Goal: Task Accomplishment & Management: Manage account settings

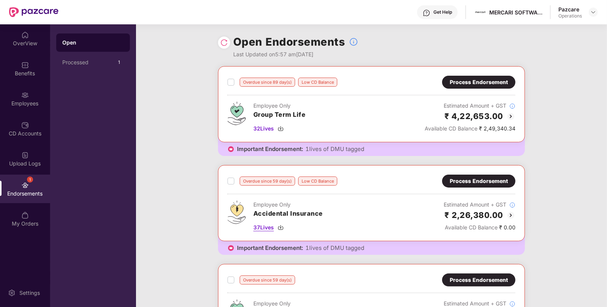
click at [282, 228] on img at bounding box center [281, 227] width 6 height 6
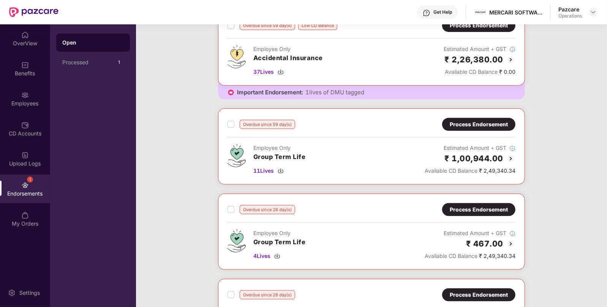
scroll to position [182, 0]
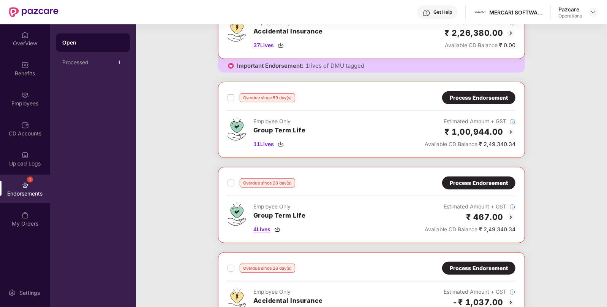
click at [279, 229] on img at bounding box center [277, 229] width 6 height 6
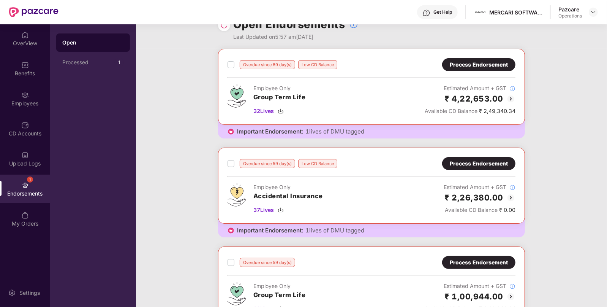
scroll to position [0, 0]
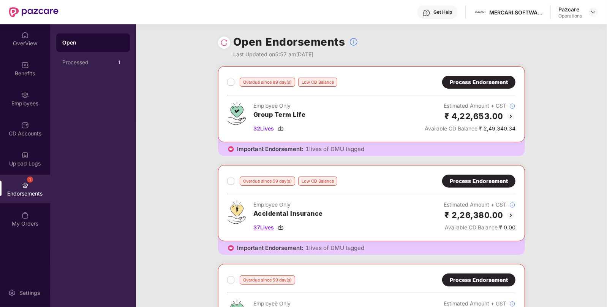
click at [282, 226] on img at bounding box center [281, 227] width 6 height 6
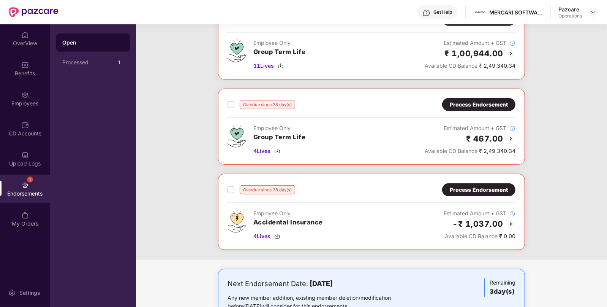
scroll to position [261, 0]
click at [279, 231] on div "4 Lives" at bounding box center [289, 235] width 70 height 8
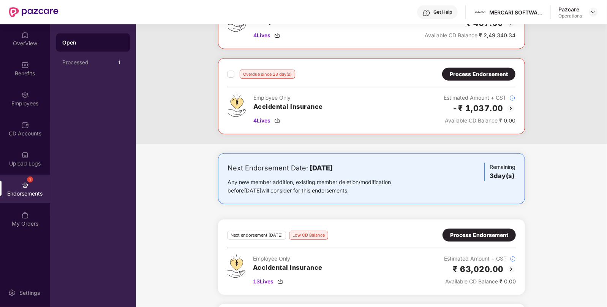
scroll to position [420, 0]
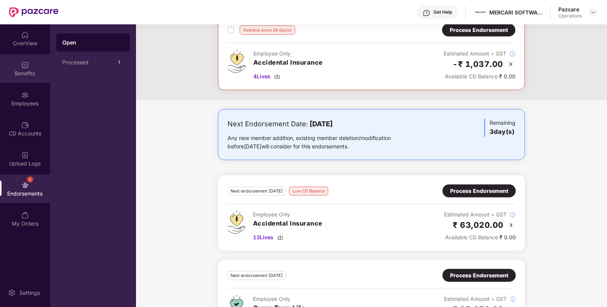
click at [24, 76] on div "Benefits" at bounding box center [25, 74] width 50 height 8
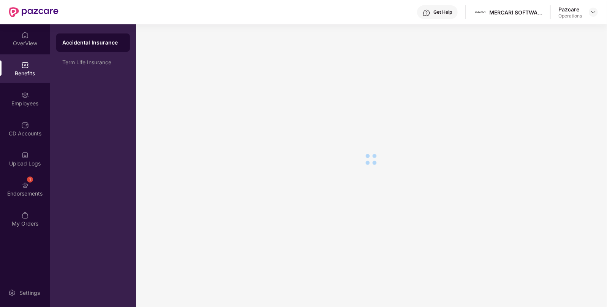
scroll to position [13, 0]
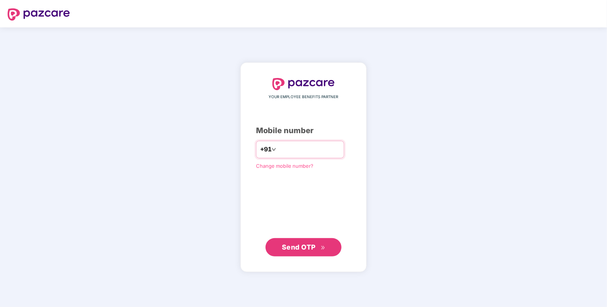
type input "**********"
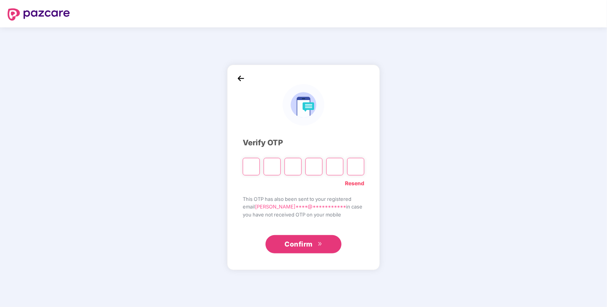
paste input "*"
type input "*"
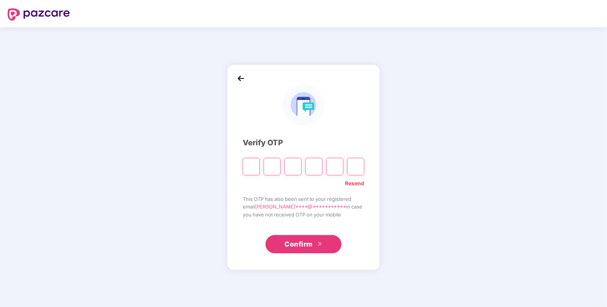
type input "*"
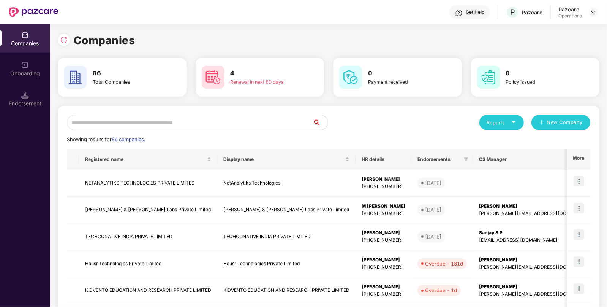
click at [161, 125] on input "text" at bounding box center [190, 122] width 246 height 15
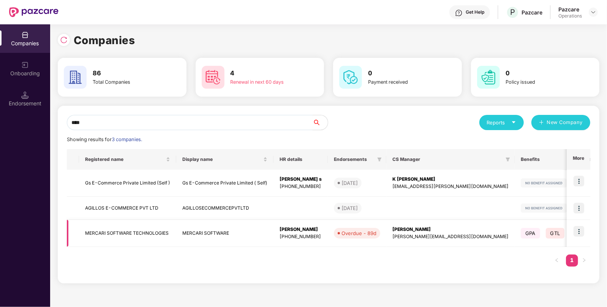
type input "****"
click at [110, 228] on td "MERCARI SOFTWARE TECHNOLOGIES" at bounding box center [127, 233] width 97 height 27
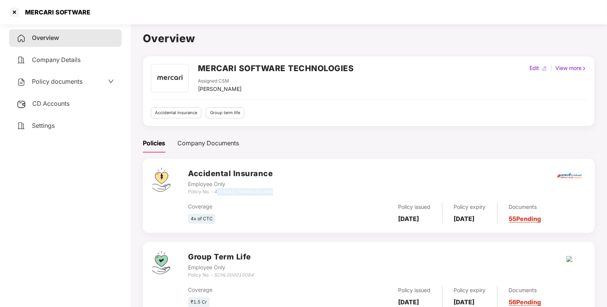
drag, startPoint x: 217, startPoint y: 192, endPoint x: 272, endPoint y: 194, distance: 55.2
click at [272, 194] on div "Policy No. - 4005/351703561/01/000" at bounding box center [230, 191] width 85 height 7
drag, startPoint x: 215, startPoint y: 193, endPoint x: 276, endPoint y: 190, distance: 61.3
click at [276, 190] on div "Accidental Insurance Employee Only Policy No. - 4005/351703561/01/000" at bounding box center [387, 181] width 398 height 27
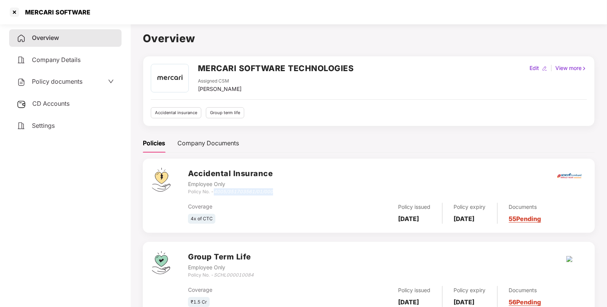
copy icon "4005/351703561/01/000"
click at [40, 11] on div "MERCARI SOFTWARE" at bounding box center [56, 12] width 70 height 8
copy div "MERCARI"
click at [16, 10] on div at bounding box center [14, 12] width 12 height 12
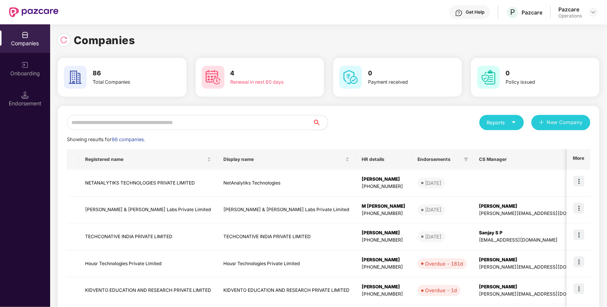
click at [136, 119] on input "text" at bounding box center [190, 122] width 246 height 15
paste input "*******"
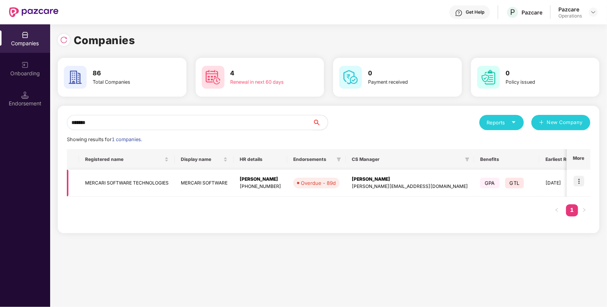
type input "*******"
click at [582, 184] on img at bounding box center [579, 181] width 11 height 11
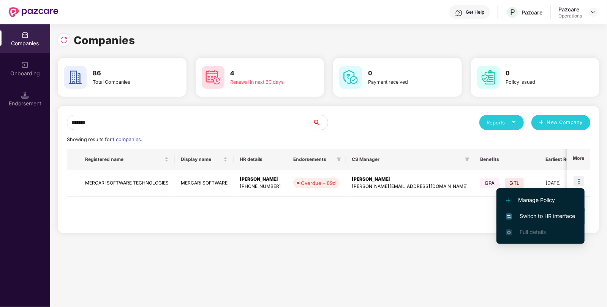
click at [544, 217] on span "Switch to HR interface" at bounding box center [540, 216] width 69 height 8
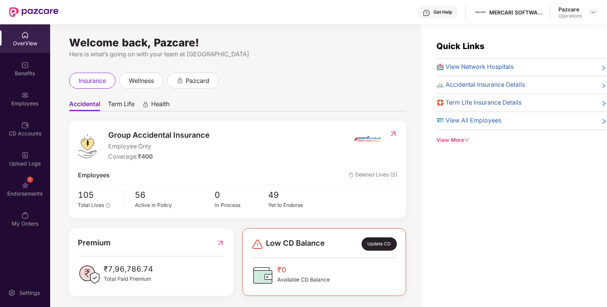
click at [32, 202] on div "1 Endorsements" at bounding box center [25, 188] width 50 height 29
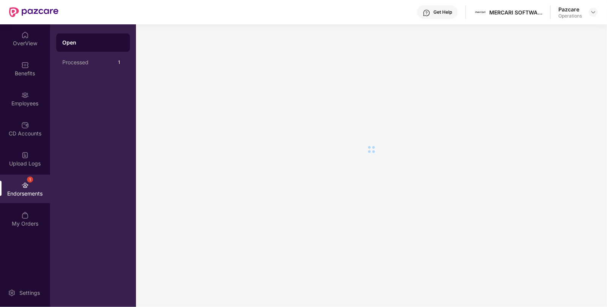
click at [32, 202] on div "1 Endorsements" at bounding box center [25, 188] width 50 height 29
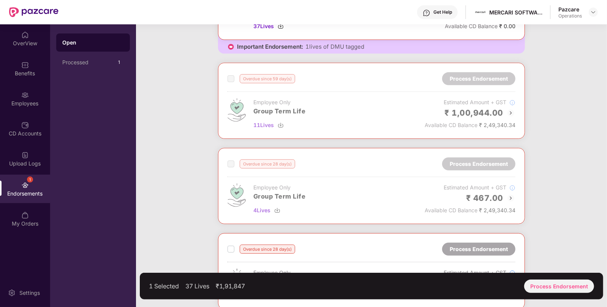
scroll to position [330, 0]
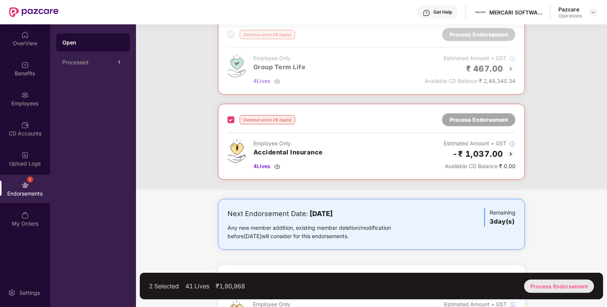
click at [554, 283] on div "Process Endorsement" at bounding box center [560, 285] width 70 height 13
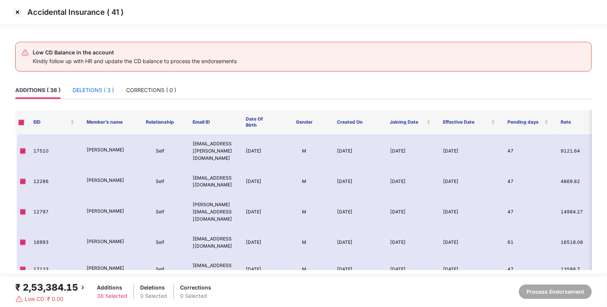
click at [90, 90] on div "DELETIONS ( 3 )" at bounding box center [93, 90] width 41 height 8
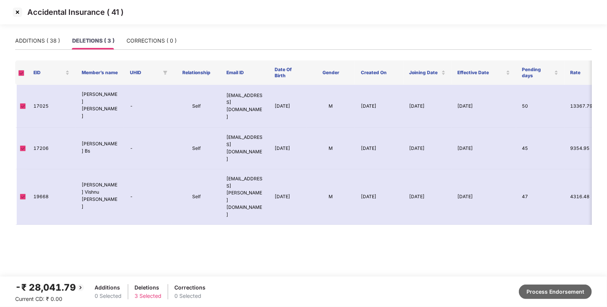
click at [543, 289] on button "Process Endorsement" at bounding box center [555, 291] width 73 height 14
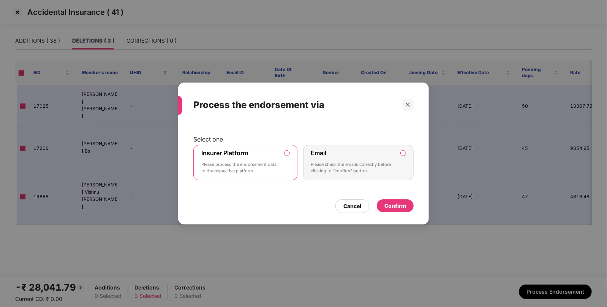
click at [395, 212] on div "Confirm" at bounding box center [395, 205] width 37 height 13
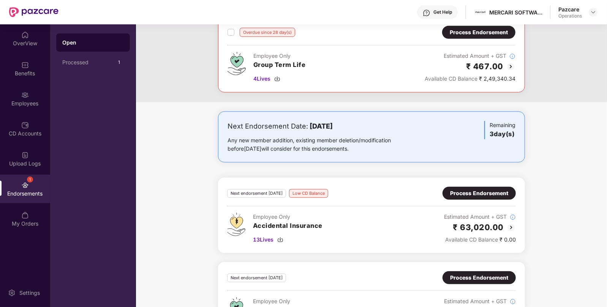
scroll to position [0, 0]
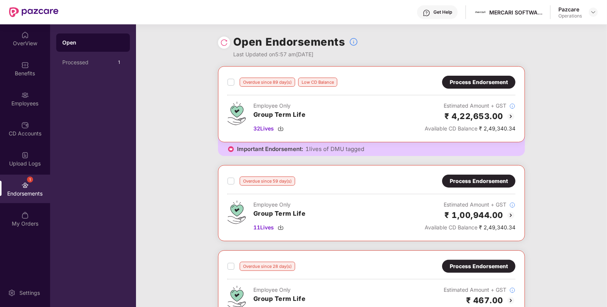
click at [222, 44] on img at bounding box center [224, 43] width 8 height 8
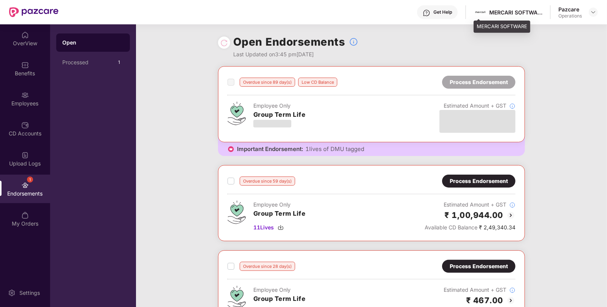
click at [511, 10] on div "MERCARI SOFTWARE" at bounding box center [516, 12] width 53 height 7
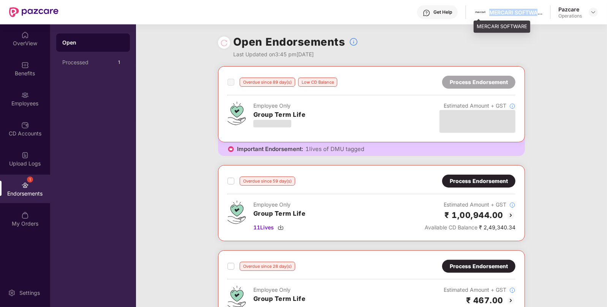
click at [500, 13] on div "MERCARI SOFTWARE" at bounding box center [516, 12] width 53 height 7
copy div "MERCARI"
click at [592, 14] on img at bounding box center [594, 12] width 6 height 6
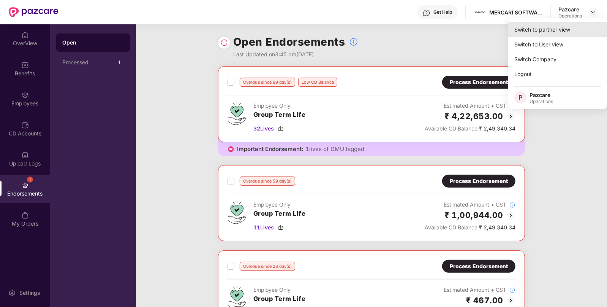
click at [540, 36] on div "Switch to partner view" at bounding box center [558, 29] width 99 height 15
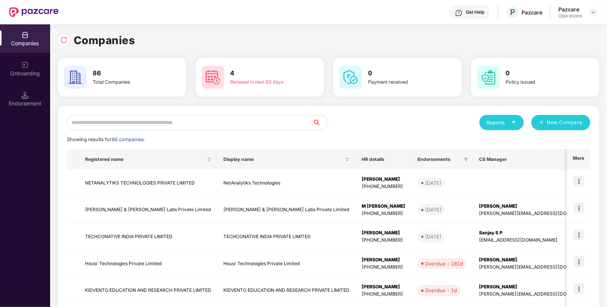
click at [192, 130] on div "Reports New Company Showing results for 86 companies. Registered name Display n…" at bounding box center [329, 290] width 524 height 351
click at [216, 123] on input "text" at bounding box center [190, 122] width 246 height 15
paste input "*******"
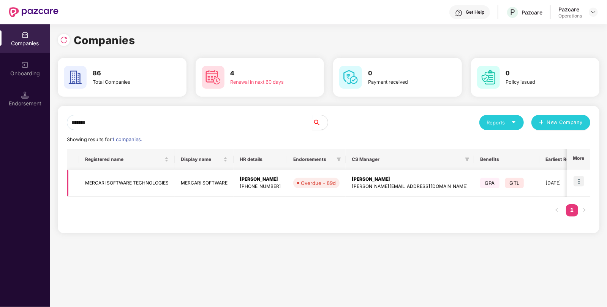
type input "*******"
click at [127, 177] on td "MERCARI SOFTWARE TECHNOLOGIES" at bounding box center [127, 183] width 96 height 27
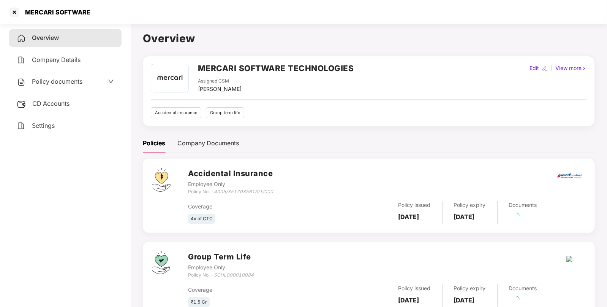
click at [247, 65] on h2 "MERCARI SOFTWARE TECHNOLOGIES" at bounding box center [276, 68] width 156 height 13
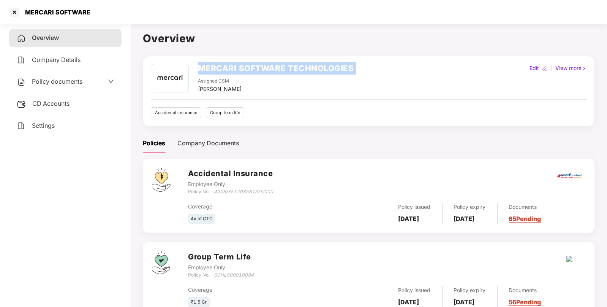
click at [247, 65] on h2 "MERCARI SOFTWARE TECHNOLOGIES" at bounding box center [276, 68] width 156 height 13
copy h2 "MERCARI SOFTWARE TECHNOLOGIES"
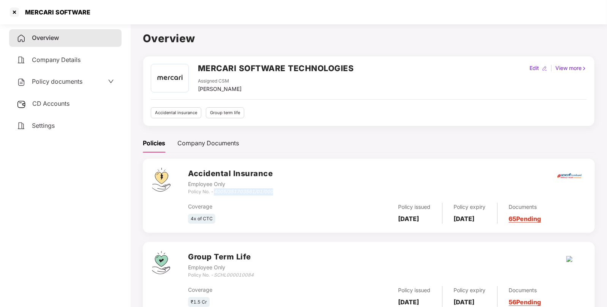
drag, startPoint x: 215, startPoint y: 190, endPoint x: 276, endPoint y: 192, distance: 60.5
click at [276, 192] on div "Accidental Insurance Employee Only Policy No. - 4005/351703561/01/000" at bounding box center [387, 181] width 398 height 27
copy icon "4005/351703561/01/000"
click at [11, 13] on div at bounding box center [14, 12] width 12 height 12
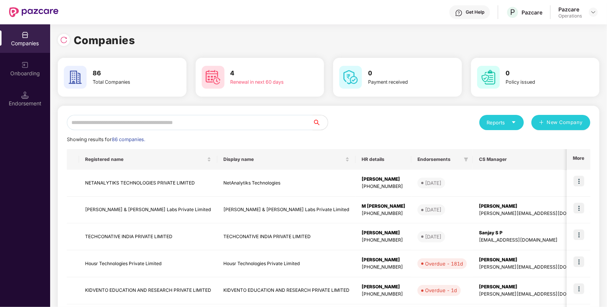
click at [209, 118] on input "text" at bounding box center [190, 122] width 246 height 15
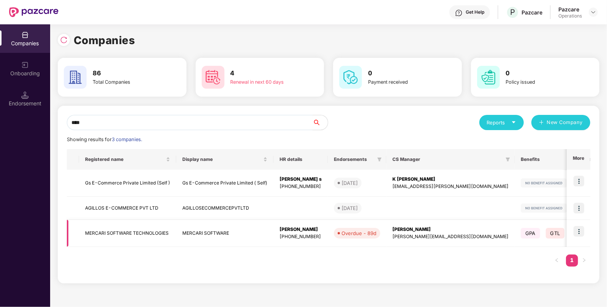
type input "****"
click at [146, 226] on td "MERCARI SOFTWARE TECHNOLOGIES" at bounding box center [127, 233] width 97 height 27
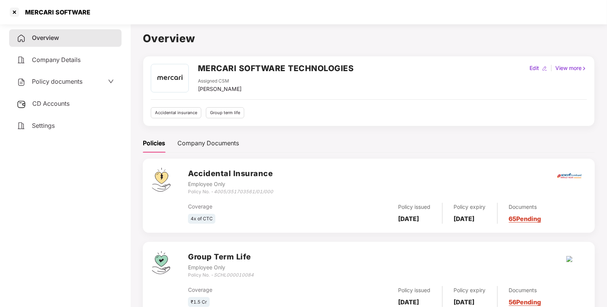
click at [223, 67] on h2 "MERCARI SOFTWARE TECHNOLOGIES" at bounding box center [276, 68] width 156 height 13
copy h2 "MERCARI"
click at [11, 13] on div at bounding box center [14, 12] width 12 height 12
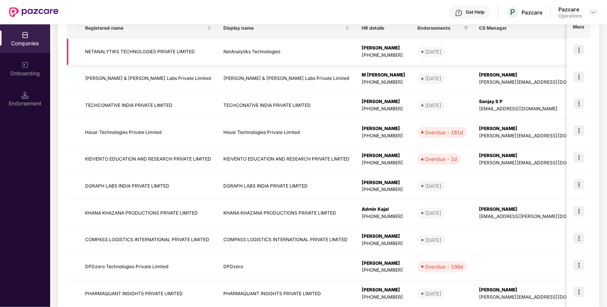
scroll to position [173, 0]
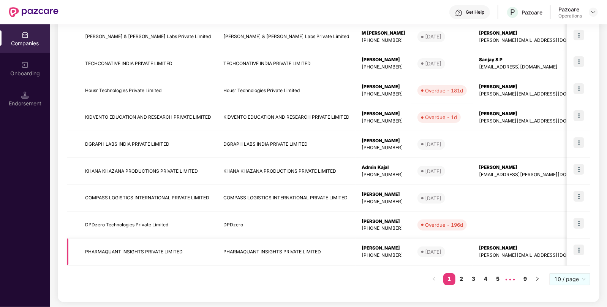
click at [289, 247] on td "PHARMAQUANT INSIGHTS PRIVATE LIMITED" at bounding box center [286, 251] width 138 height 27
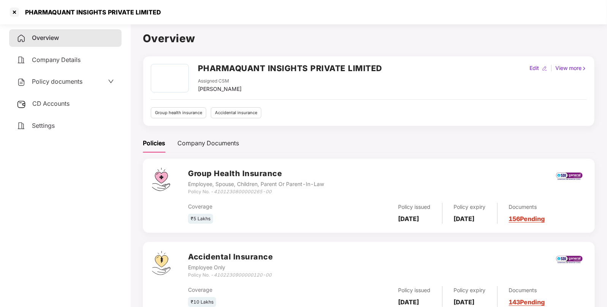
click at [215, 64] on h2 "PHARMAQUANT INSIGHTS PRIVATE LIMITED" at bounding box center [290, 68] width 184 height 13
copy h2 "PHARMAQUANT"
click at [17, 15] on div at bounding box center [14, 12] width 12 height 12
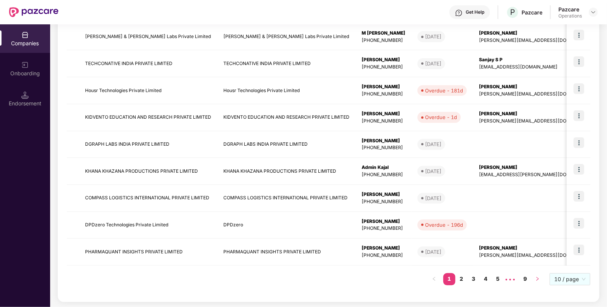
click at [541, 279] on button "button" at bounding box center [538, 279] width 12 height 12
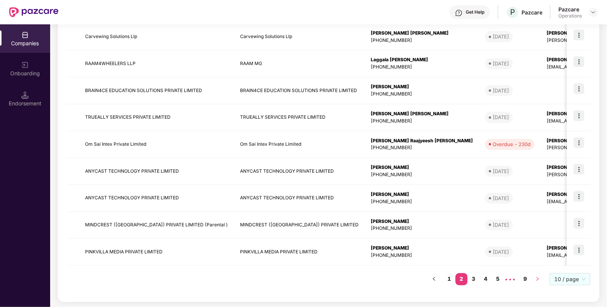
click at [541, 279] on button "button" at bounding box center [538, 279] width 12 height 12
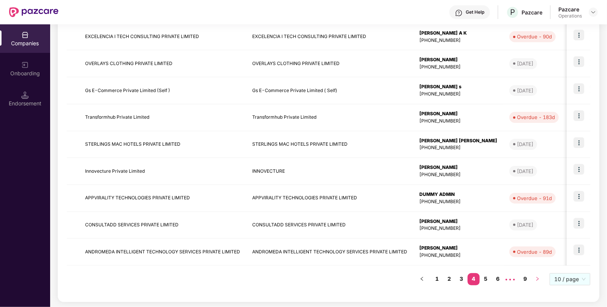
click at [541, 279] on button "button" at bounding box center [538, 279] width 12 height 12
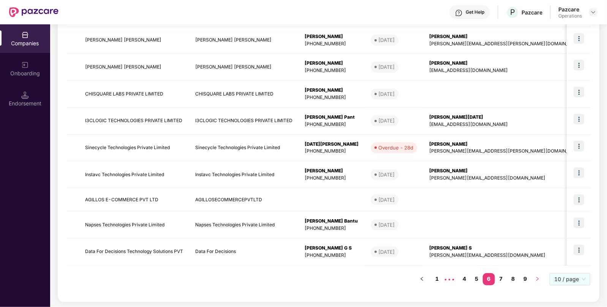
click at [541, 279] on button "button" at bounding box center [538, 279] width 12 height 12
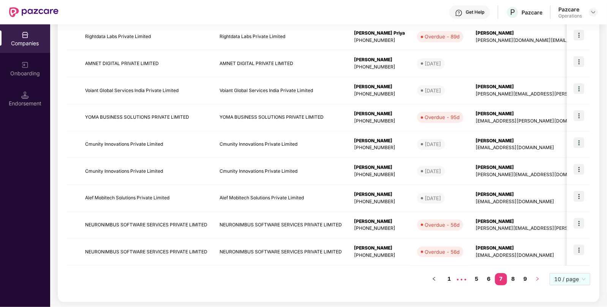
click at [541, 279] on button "button" at bounding box center [538, 279] width 12 height 12
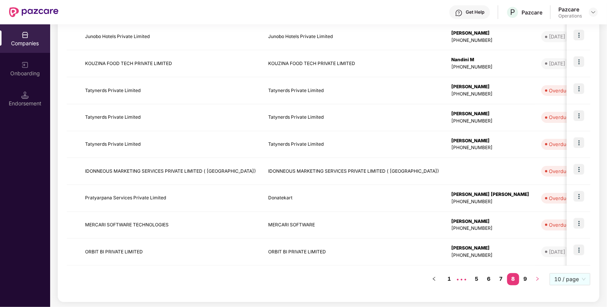
click at [541, 279] on button "button" at bounding box center [538, 279] width 12 height 12
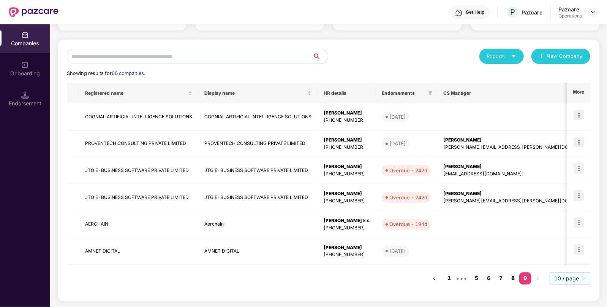
click at [514, 280] on link "8" at bounding box center [513, 277] width 12 height 11
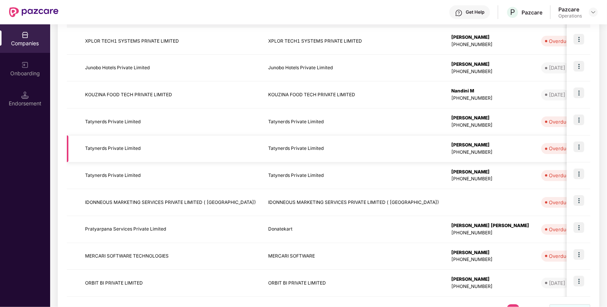
scroll to position [173, 0]
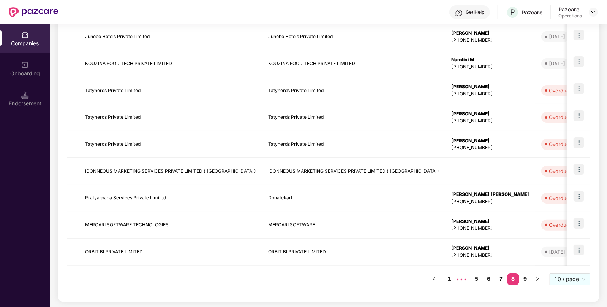
click at [499, 276] on link "7" at bounding box center [501, 278] width 12 height 11
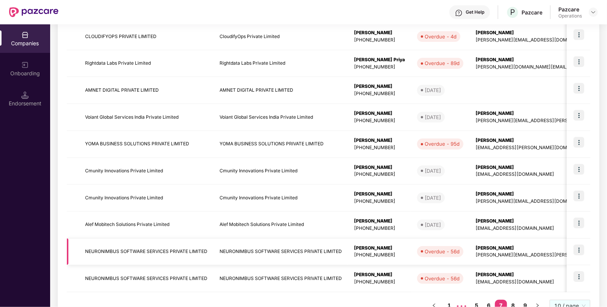
scroll to position [163, 0]
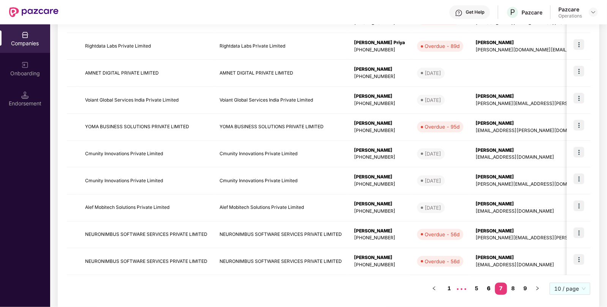
click at [488, 288] on link "6" at bounding box center [489, 287] width 12 height 11
